Goal: Check status: Check status

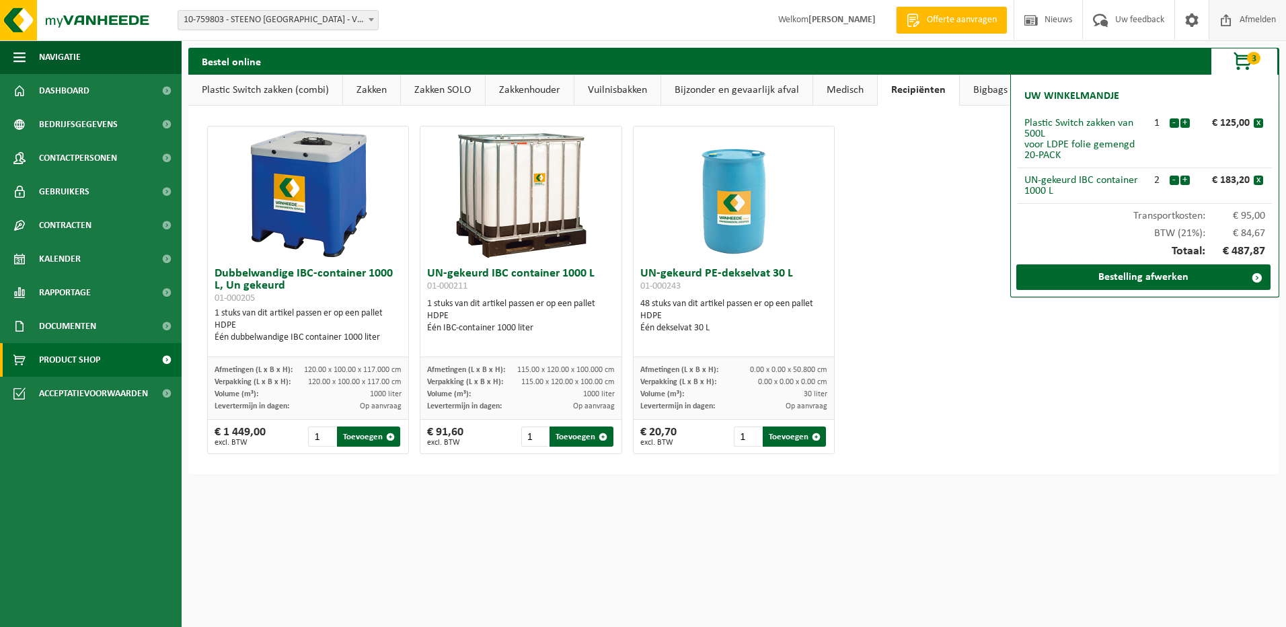
click at [1240, 16] on span "Afmelden" at bounding box center [1257, 20] width 43 height 40
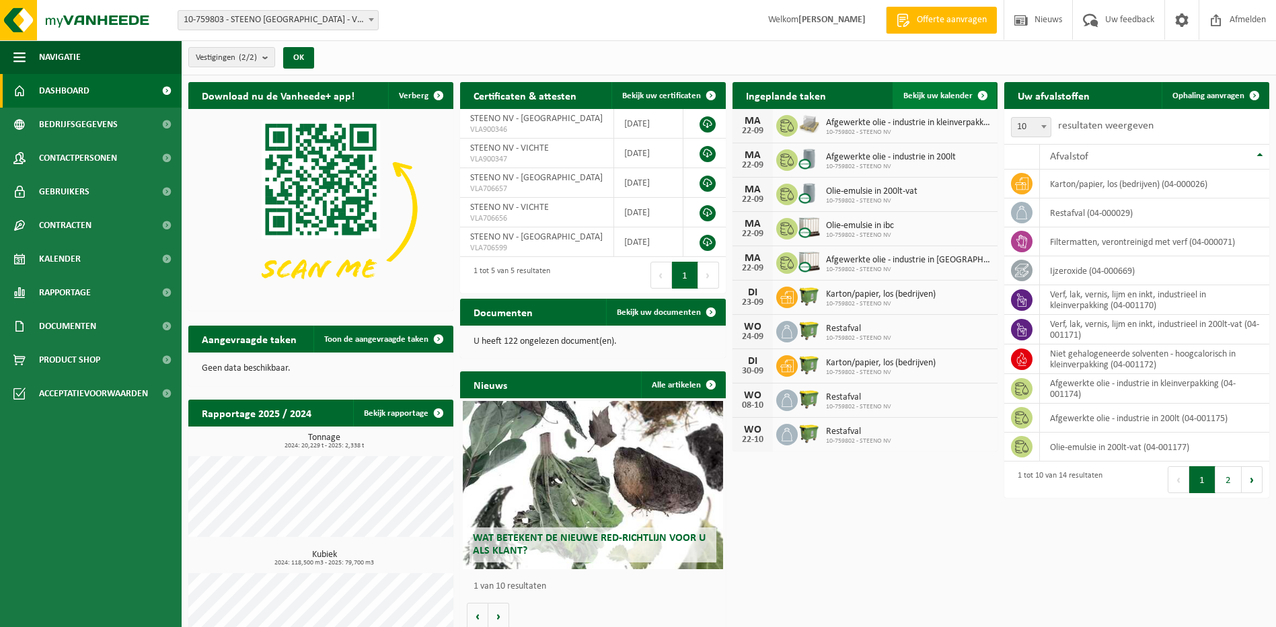
click at [931, 91] on span "Bekijk uw kalender" at bounding box center [937, 95] width 69 height 9
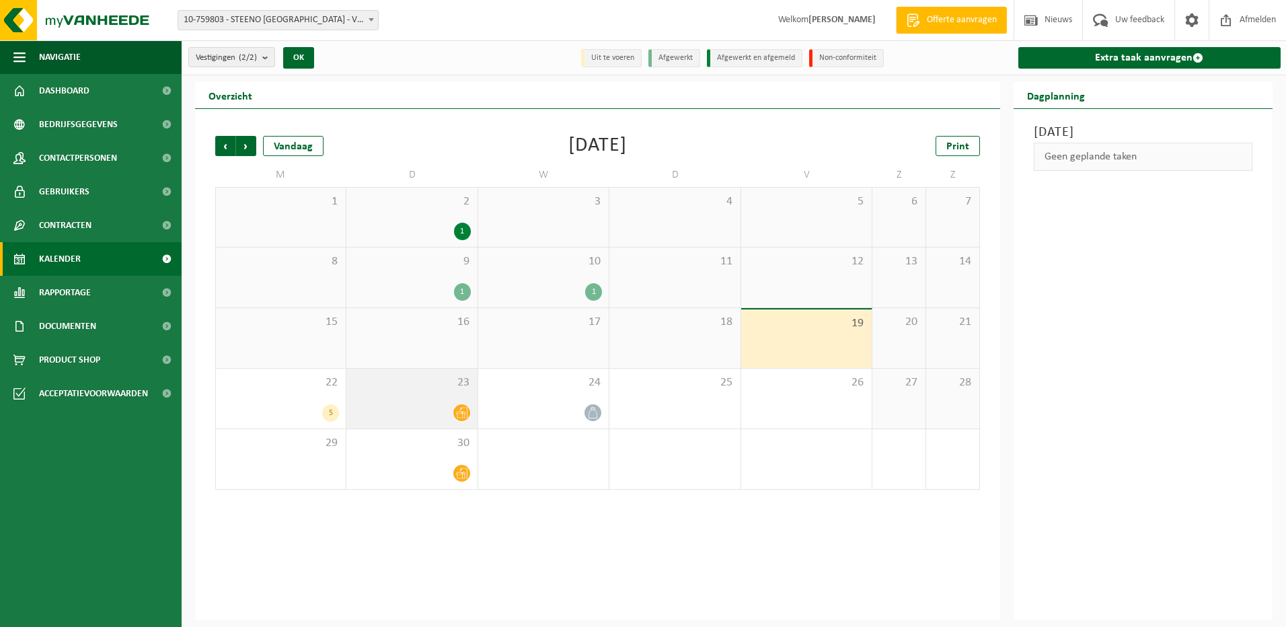
click at [437, 402] on div "23" at bounding box center [411, 399] width 130 height 60
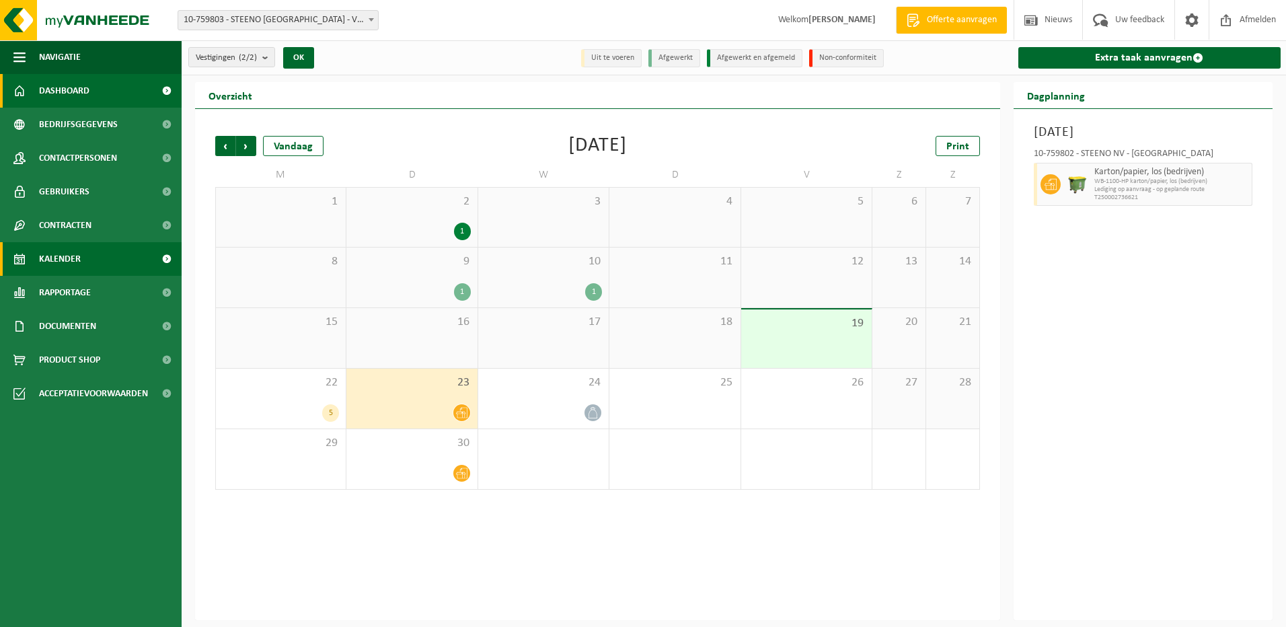
click at [74, 88] on span "Dashboard" at bounding box center [64, 91] width 50 height 34
